Goal: Information Seeking & Learning: Learn about a topic

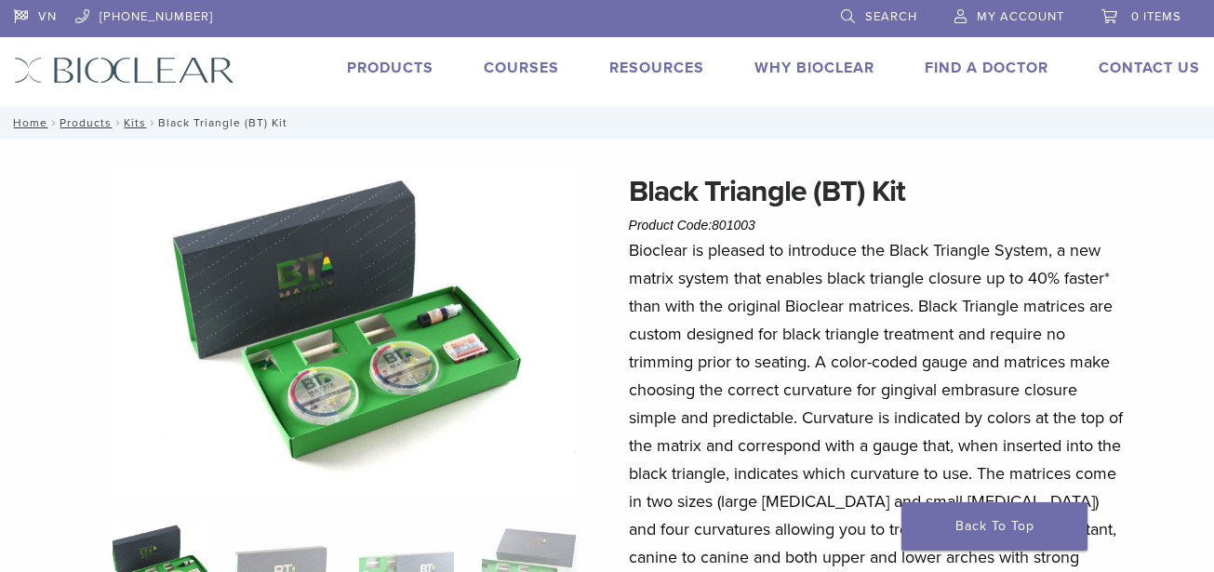
scroll to position [186, 0]
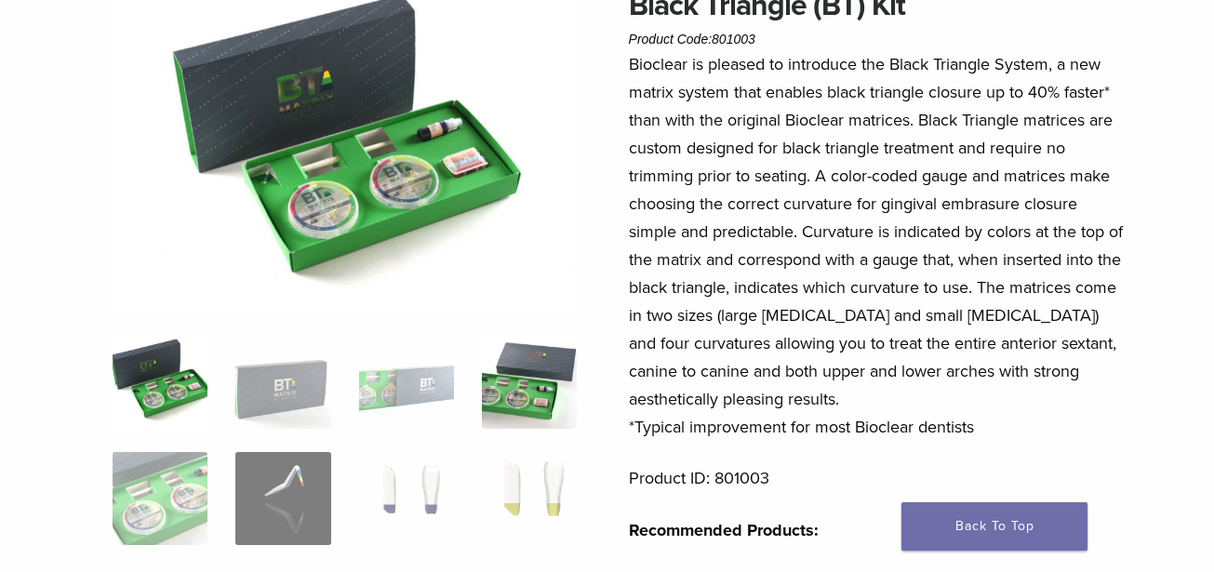
click at [543, 399] on img at bounding box center [529, 382] width 95 height 93
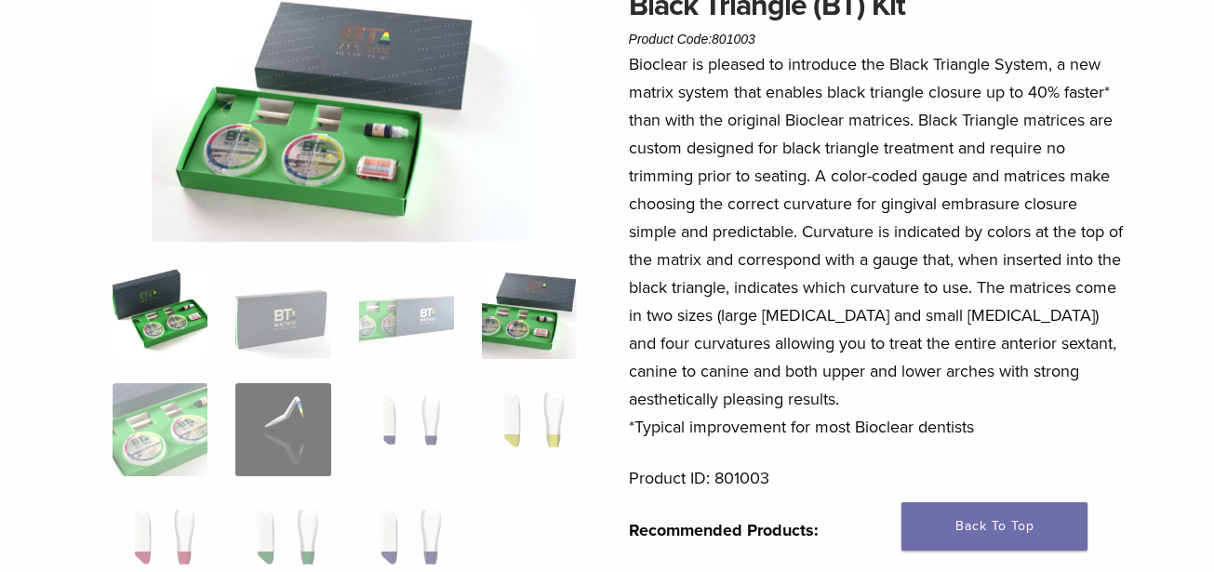
click at [164, 305] on img at bounding box center [160, 312] width 95 height 93
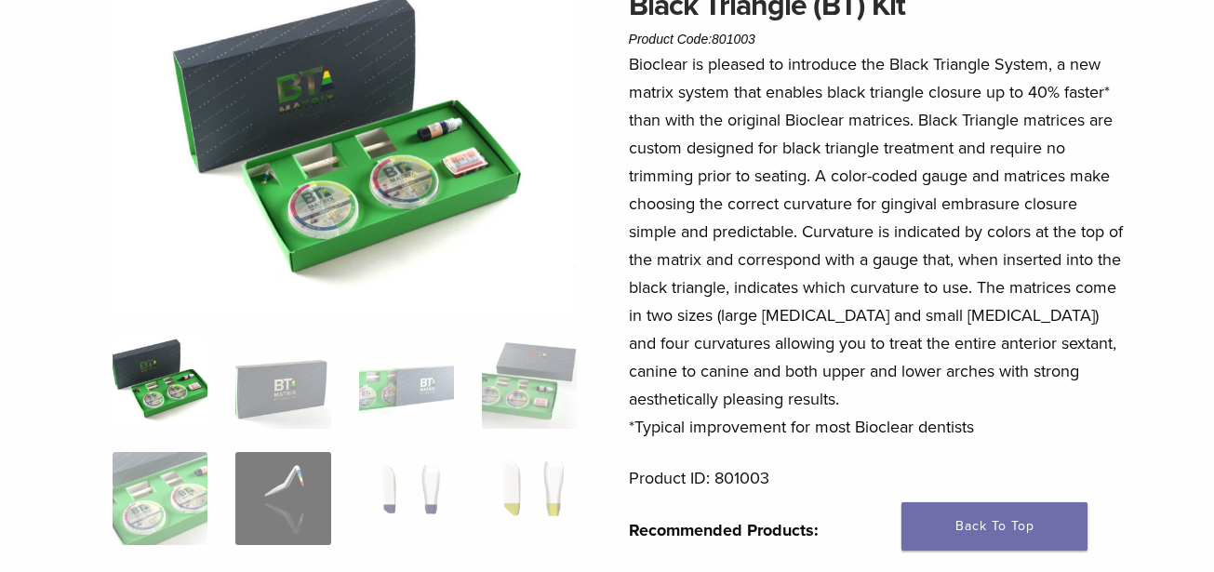
scroll to position [93, 0]
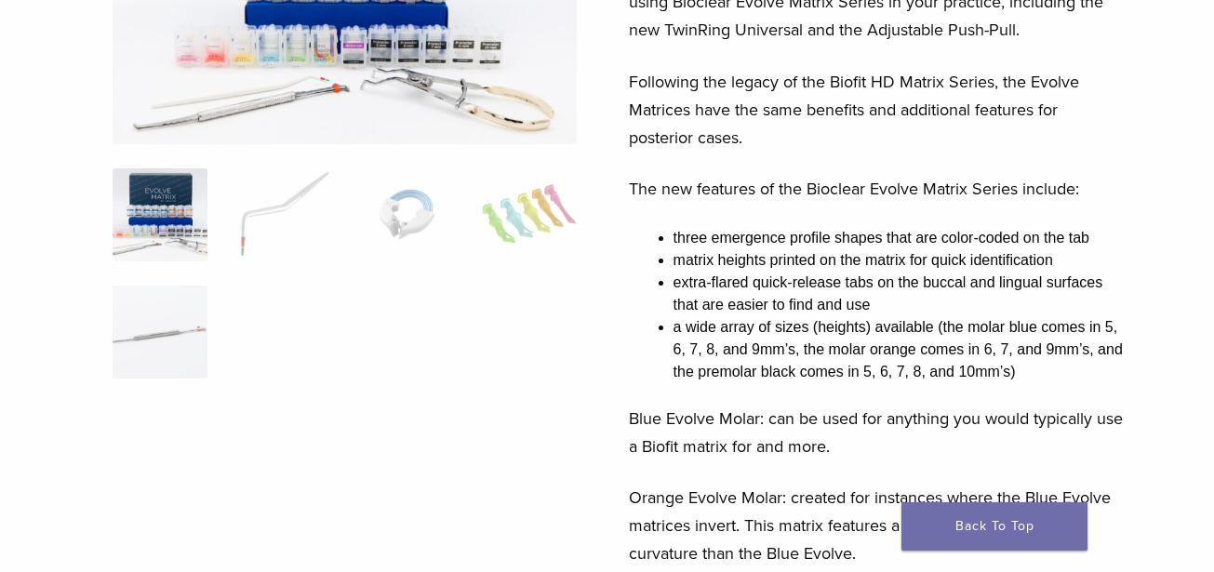
scroll to position [372, 0]
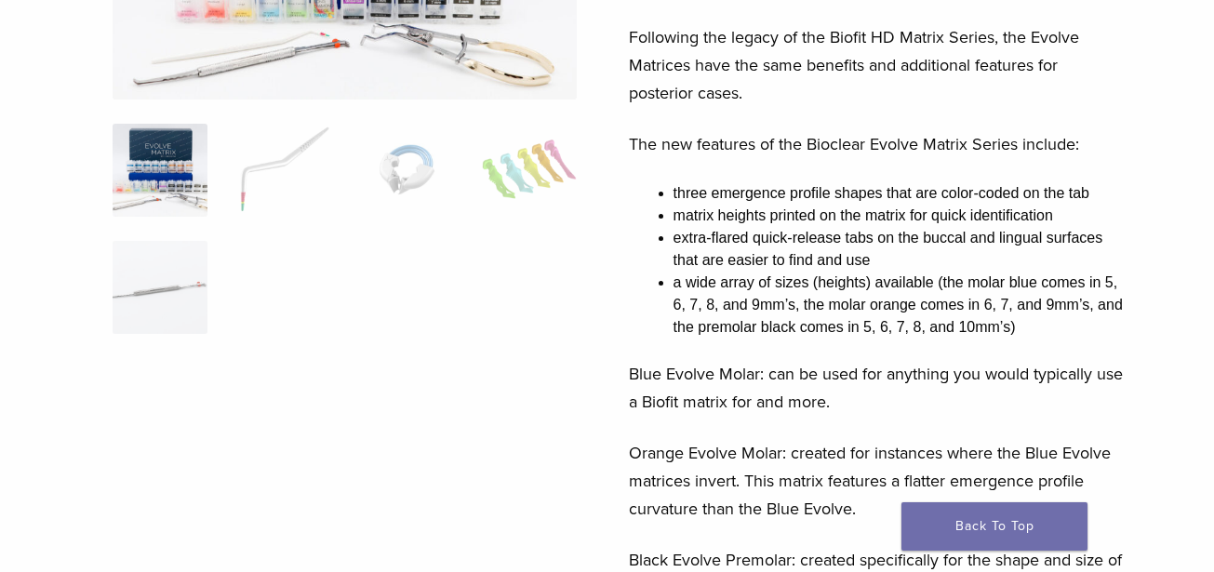
click at [150, 162] on img at bounding box center [160, 170] width 95 height 93
click at [274, 174] on img at bounding box center [282, 170] width 95 height 93
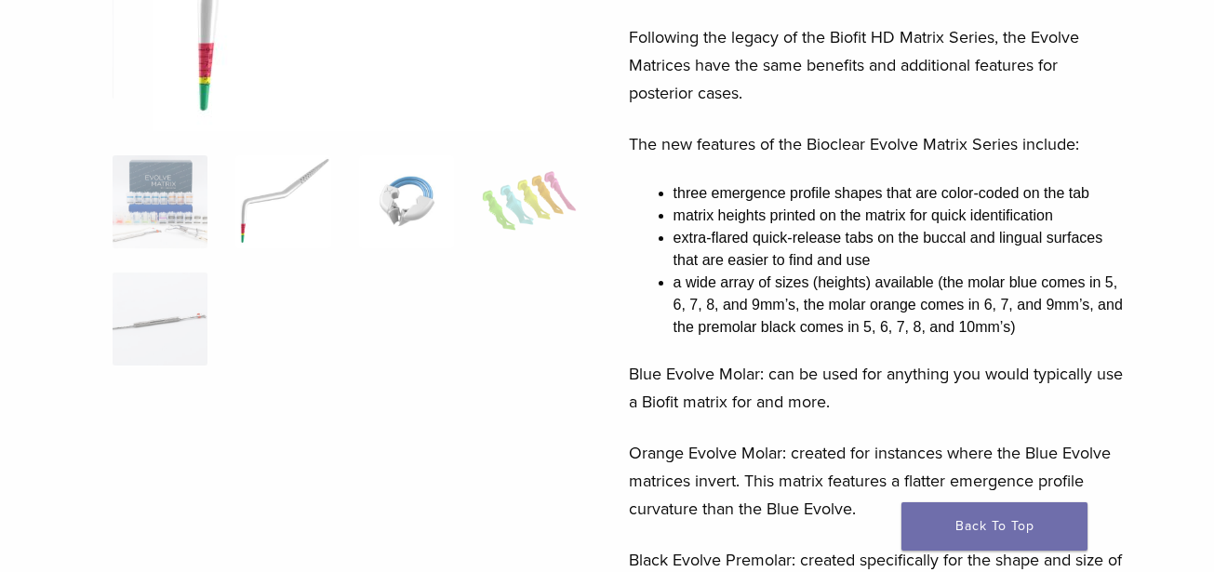
click at [413, 188] on img at bounding box center [406, 201] width 95 height 93
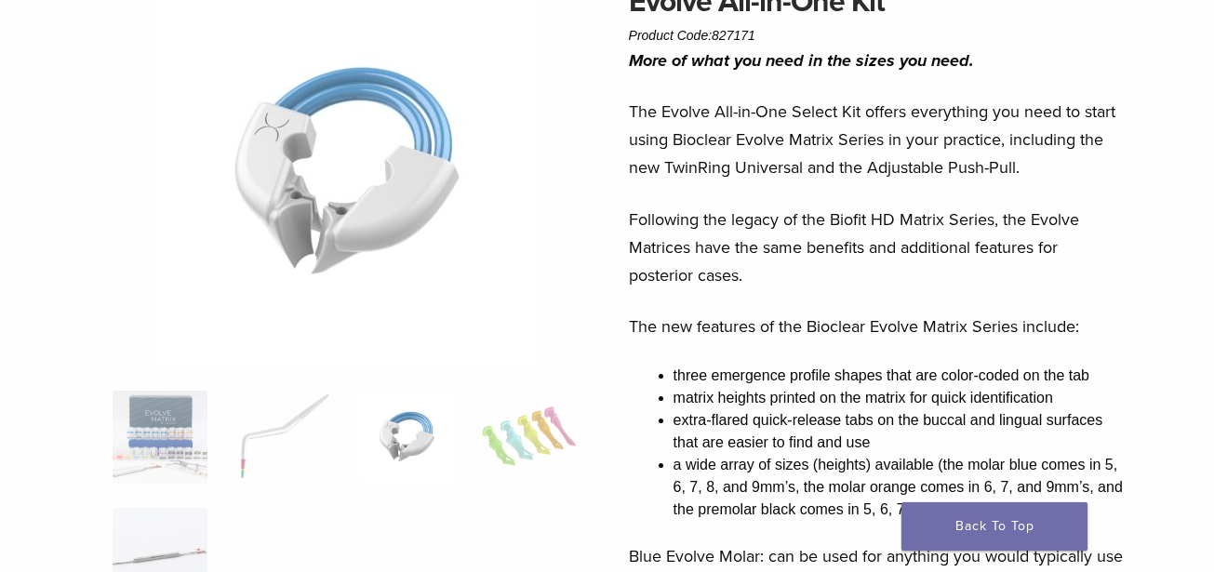
scroll to position [186, 0]
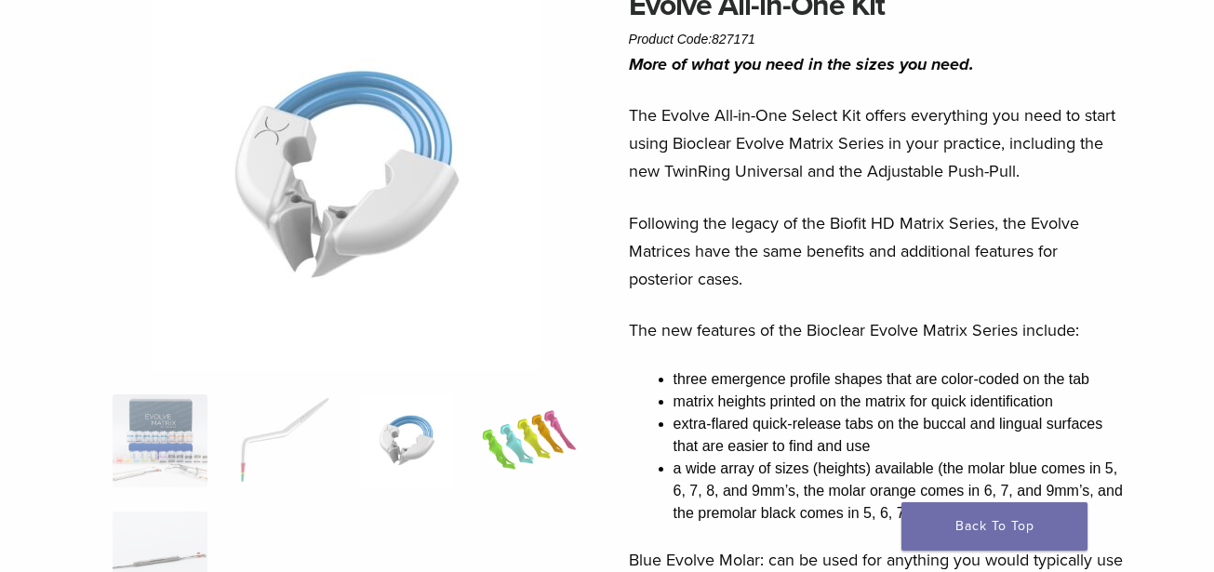
click at [541, 442] on img at bounding box center [529, 440] width 95 height 93
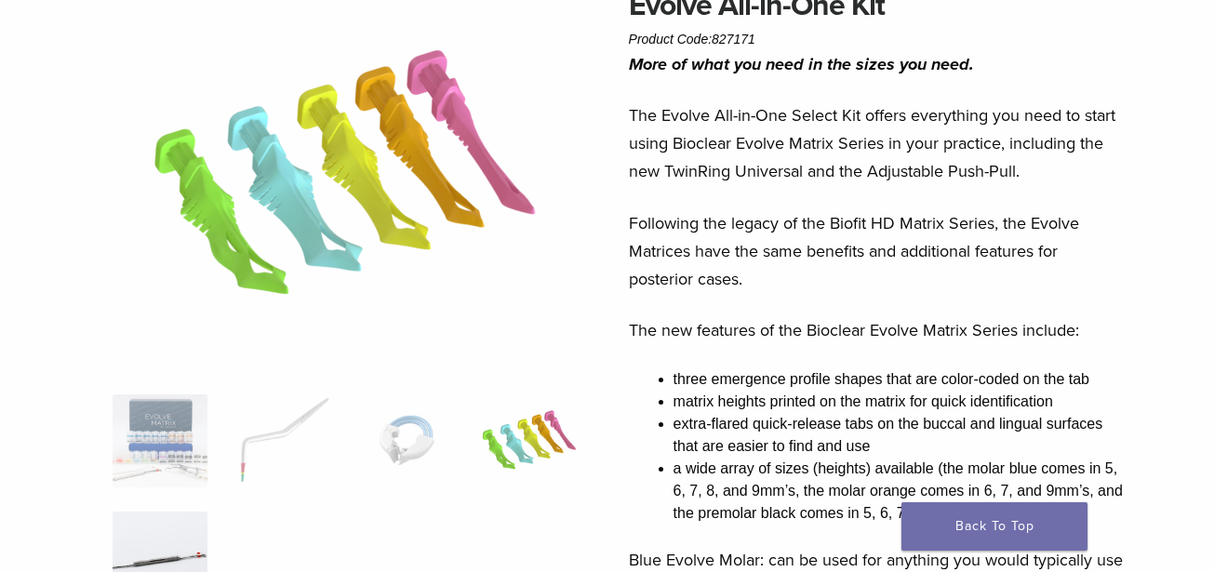
click at [188, 537] on img at bounding box center [160, 558] width 95 height 93
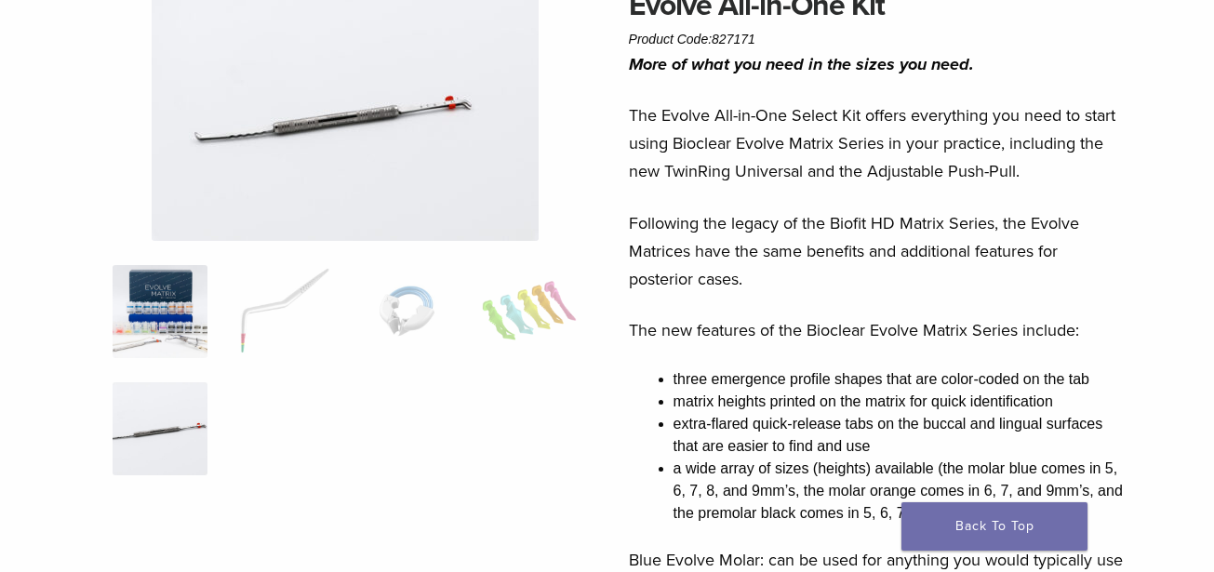
click at [181, 342] on img at bounding box center [160, 311] width 95 height 93
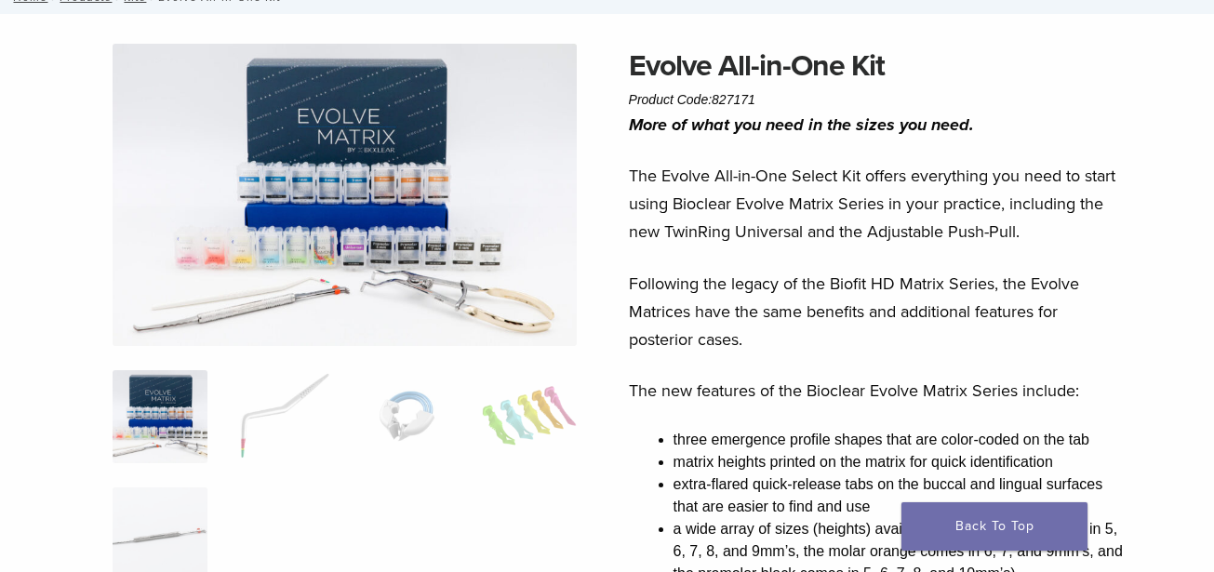
scroll to position [93, 0]
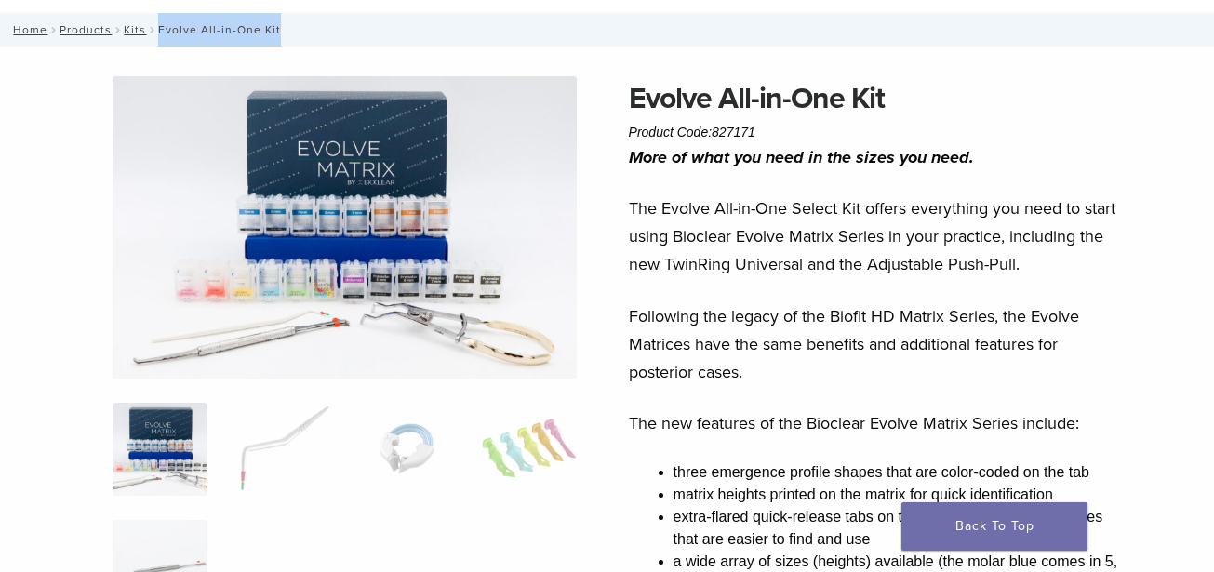
drag, startPoint x: 279, startPoint y: 27, endPoint x: 152, endPoint y: 33, distance: 127.6
click at [152, 33] on nav "Home / Products / Kits / Evolve All-in-One Kit" at bounding box center [607, 29] width 1214 height 33
copy nav "Evolve All-in-One Kit"
drag, startPoint x: 201, startPoint y: 54, endPoint x: 217, endPoint y: 48, distance: 16.8
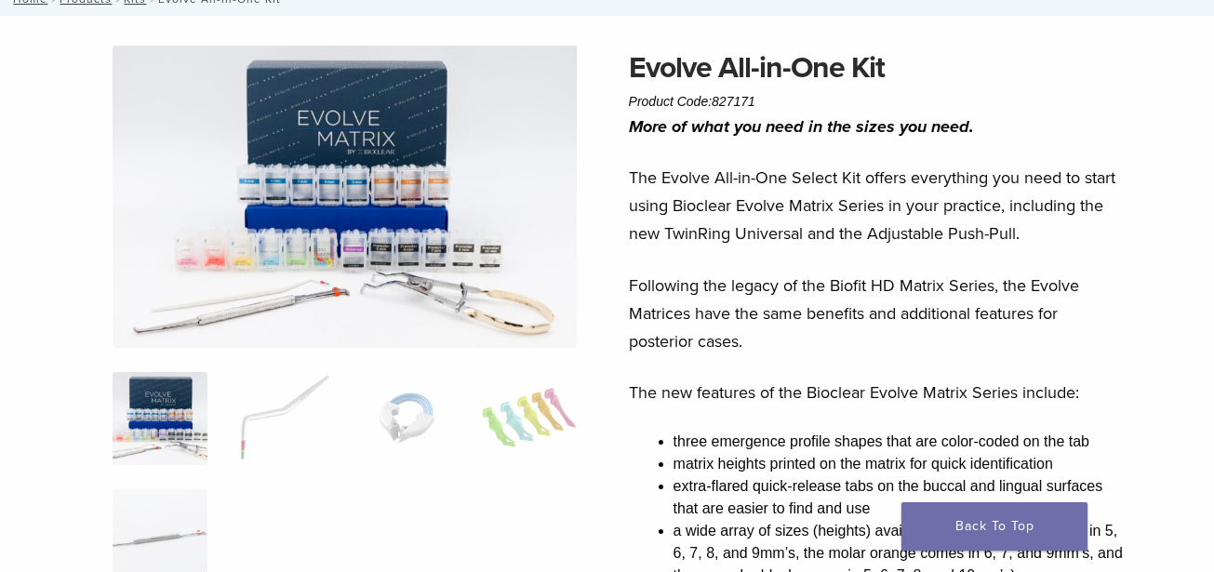
scroll to position [93, 0]
